Goal: Entertainment & Leisure: Consume media (video, audio)

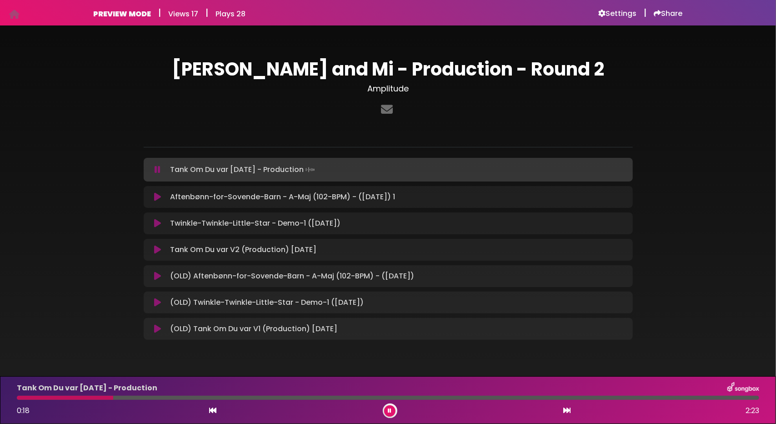
click at [158, 196] on icon at bounding box center [157, 196] width 7 height 9
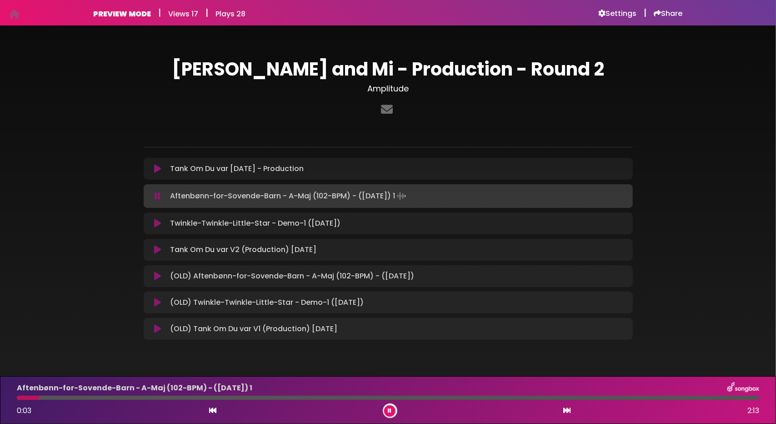
click at [116, 399] on div at bounding box center [388, 398] width 743 height 4
click at [176, 399] on div at bounding box center [388, 398] width 743 height 4
click at [234, 398] on div at bounding box center [388, 398] width 743 height 4
click at [157, 172] on icon at bounding box center [157, 168] width 7 height 9
click at [156, 195] on icon at bounding box center [158, 195] width 6 height 9
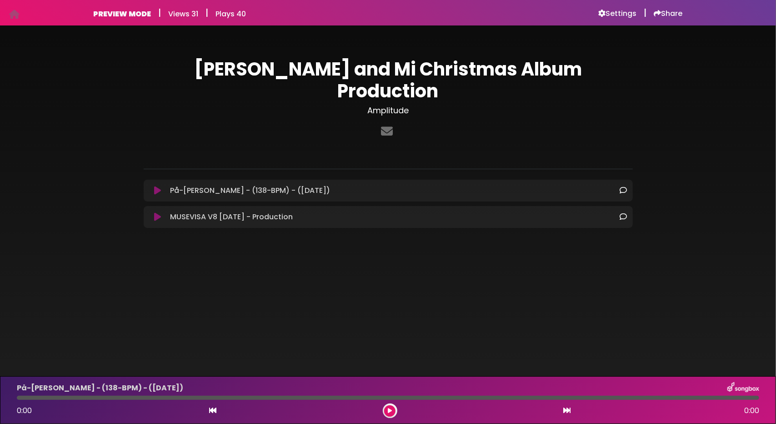
click at [155, 212] on icon at bounding box center [157, 216] width 7 height 9
